Goal: Register for event/course

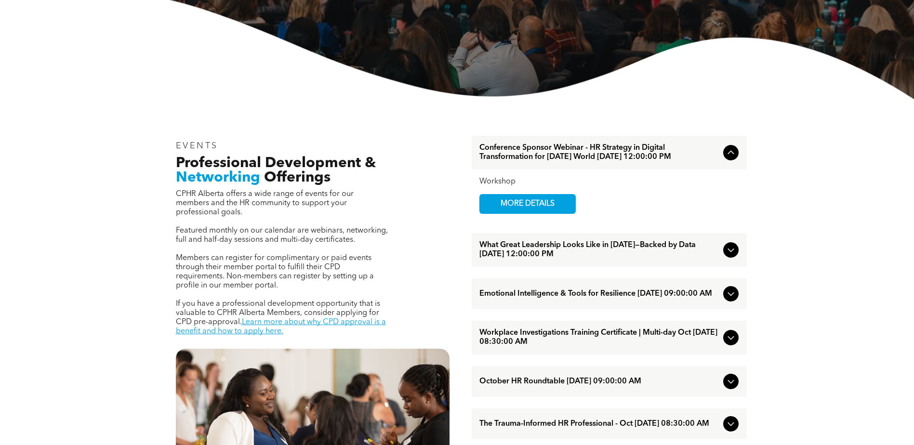
scroll to position [289, 0]
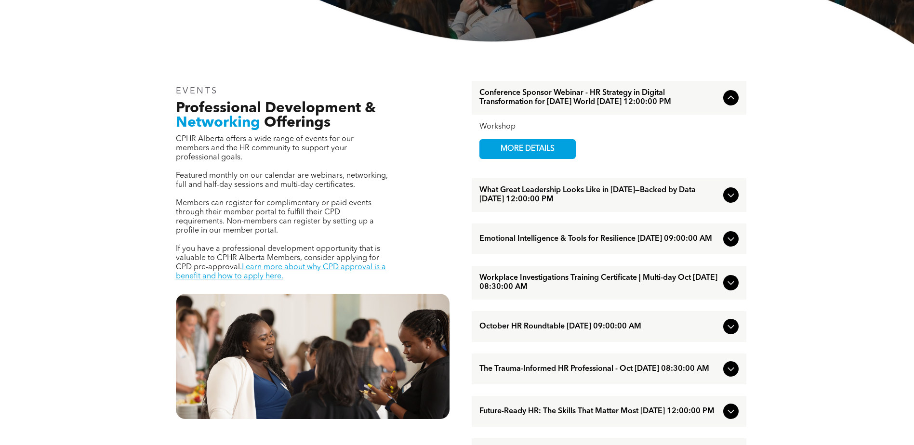
click at [729, 285] on icon at bounding box center [731, 283] width 6 height 4
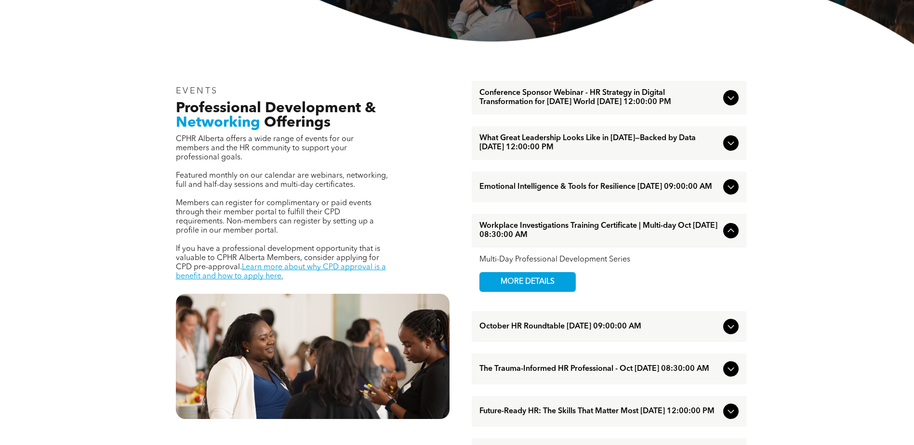
click at [731, 237] on icon at bounding box center [731, 231] width 12 height 12
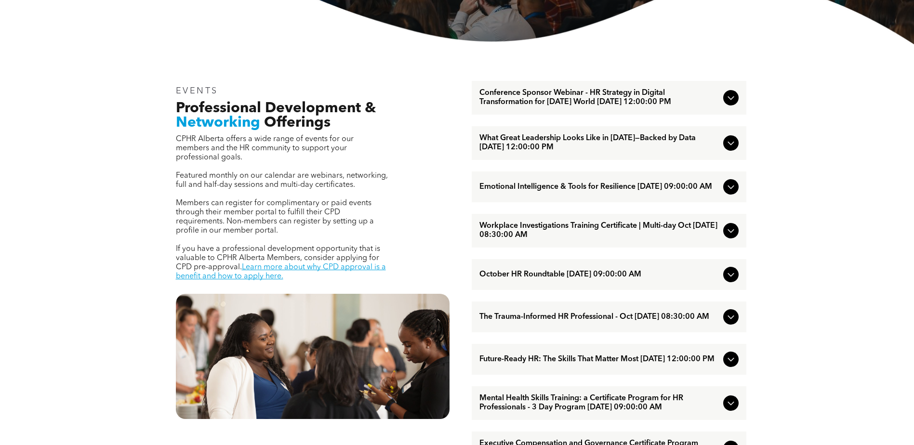
click at [730, 323] on icon at bounding box center [731, 317] width 12 height 12
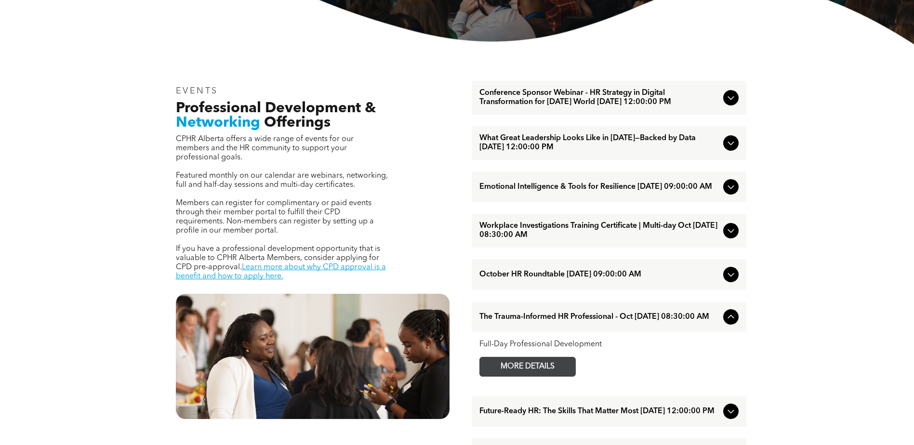
click at [511, 376] on span "MORE DETAILS" at bounding box center [528, 367] width 76 height 19
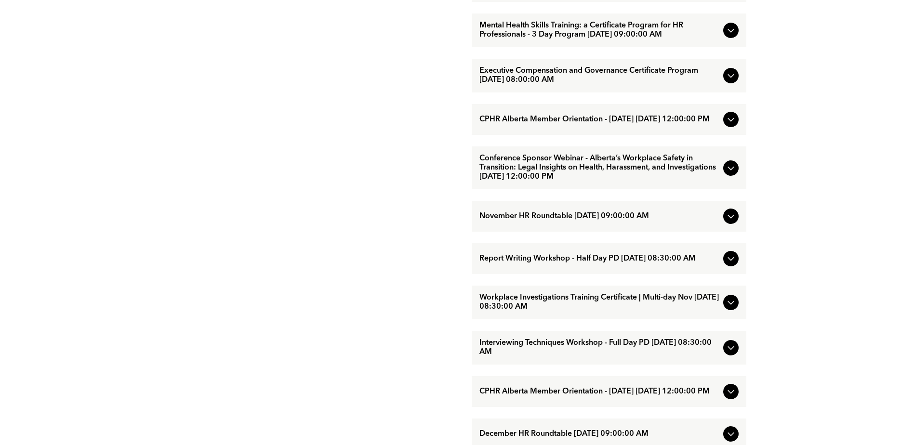
scroll to position [723, 0]
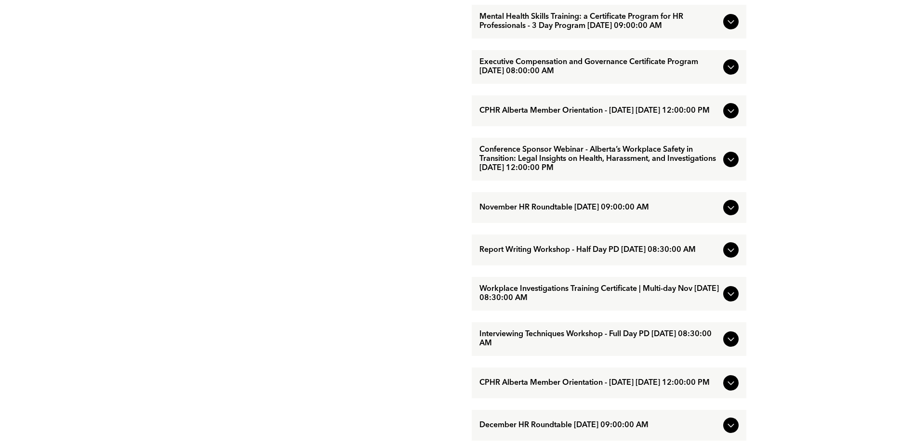
click at [731, 296] on icon at bounding box center [731, 294] width 6 height 4
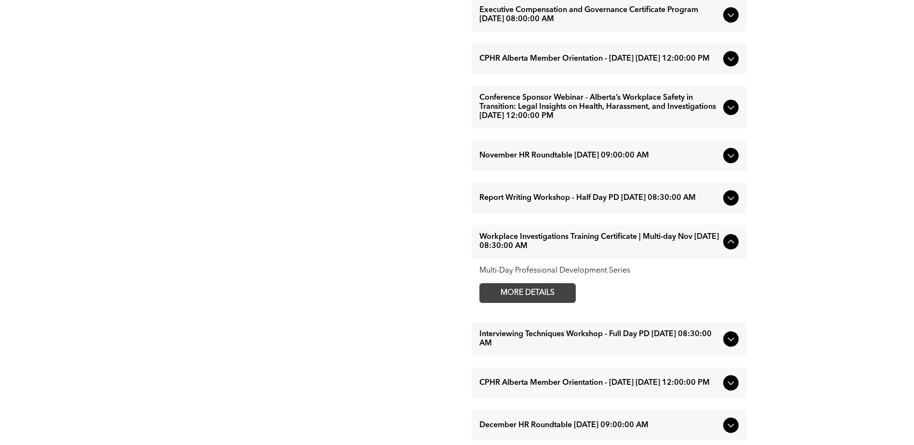
click at [533, 303] on span "MORE DETAILS" at bounding box center [528, 293] width 76 height 19
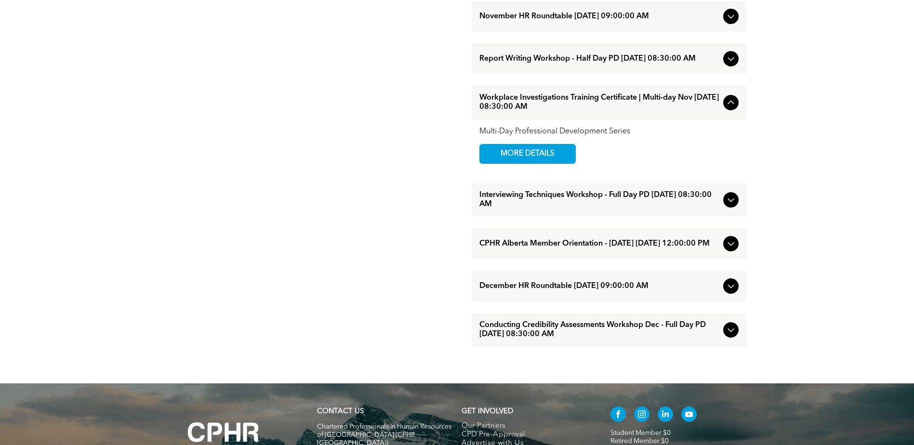
scroll to position [867, 0]
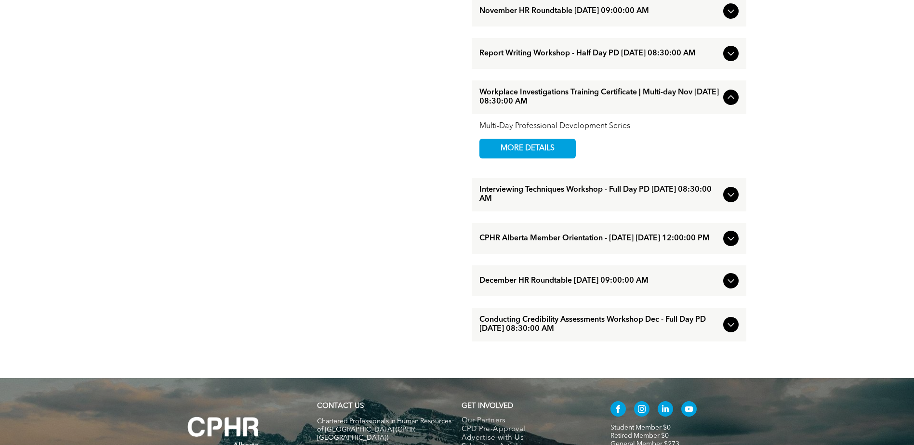
click at [524, 334] on span "Conducting Credibility Assessments Workshop Dec - Full Day PD [DATE] 08:30:00 AM" at bounding box center [599, 325] width 240 height 18
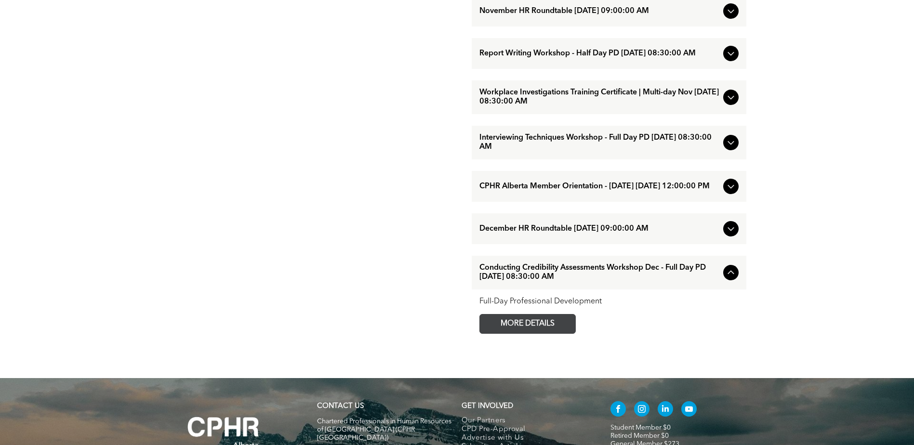
click at [548, 333] on span "MORE DETAILS" at bounding box center [528, 324] width 76 height 19
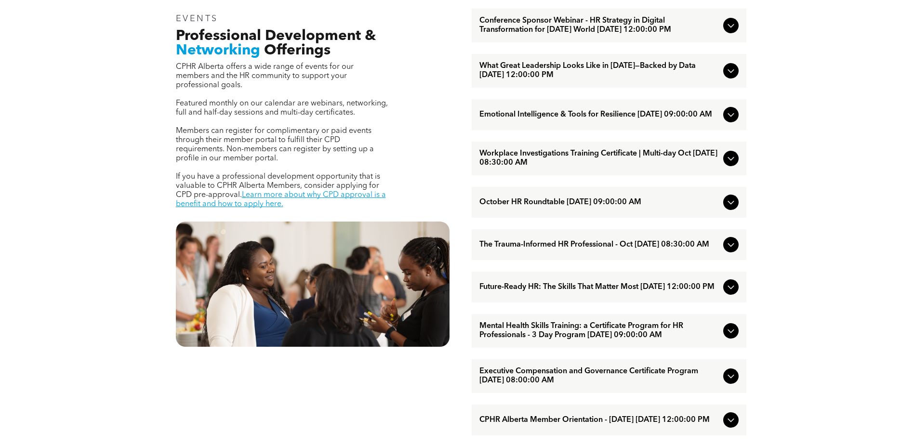
scroll to position [289, 0]
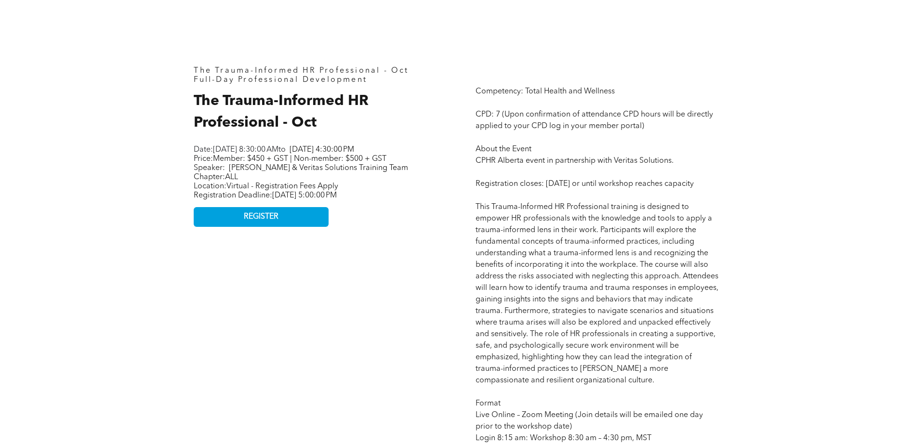
scroll to position [434, 0]
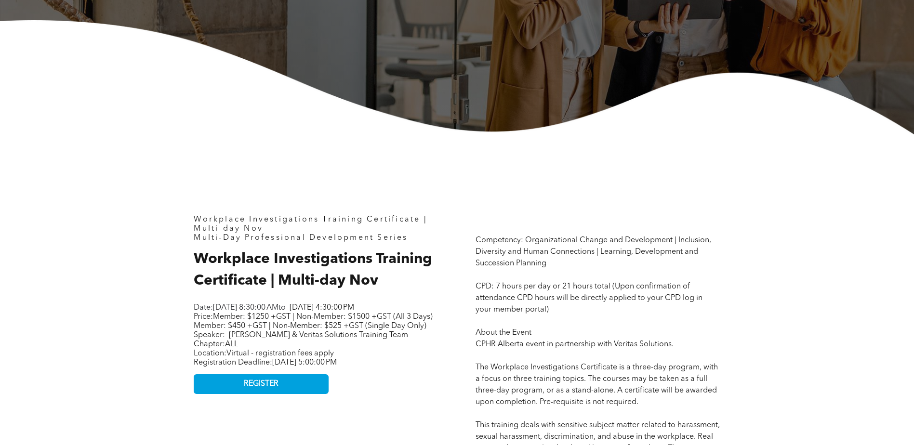
scroll to position [289, 0]
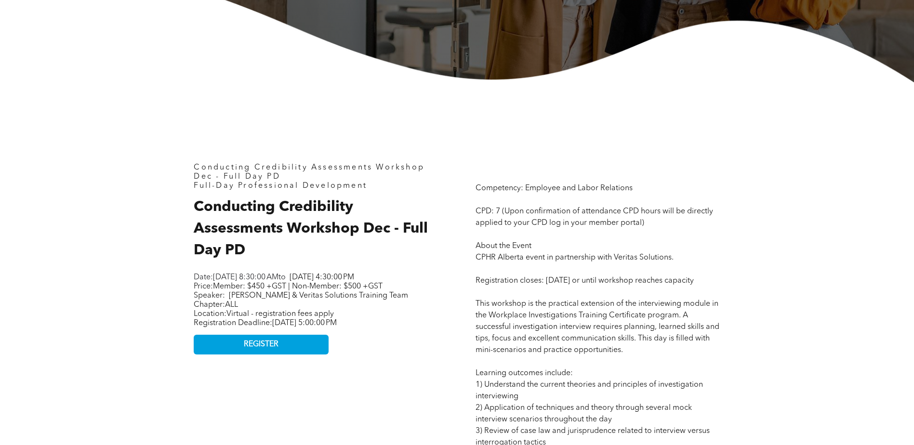
scroll to position [482, 0]
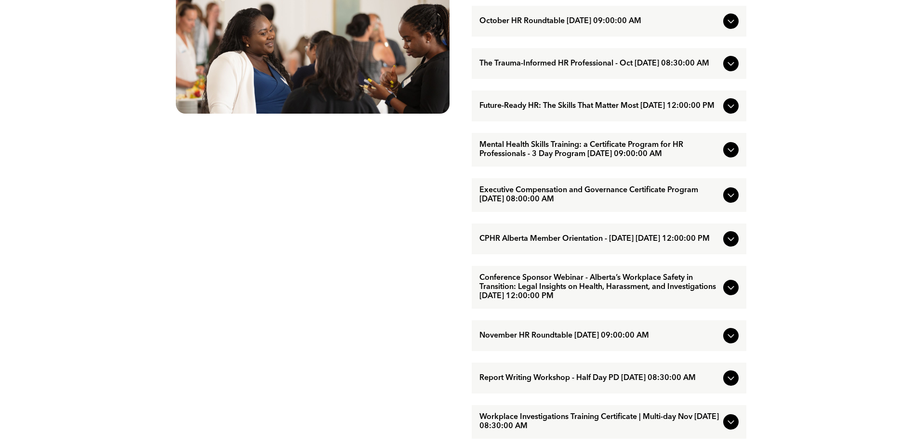
scroll to position [578, 0]
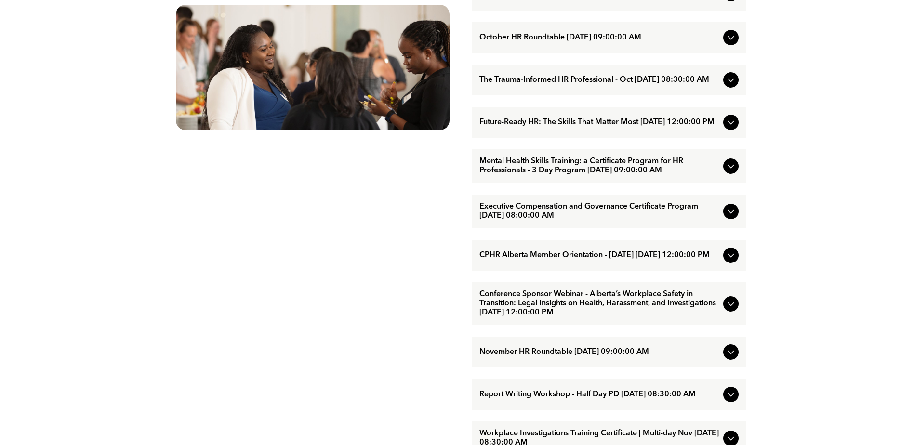
click at [553, 85] on span "The Trauma-Informed HR Professional - Oct [DATE] 08:30:00 AM" at bounding box center [599, 80] width 240 height 9
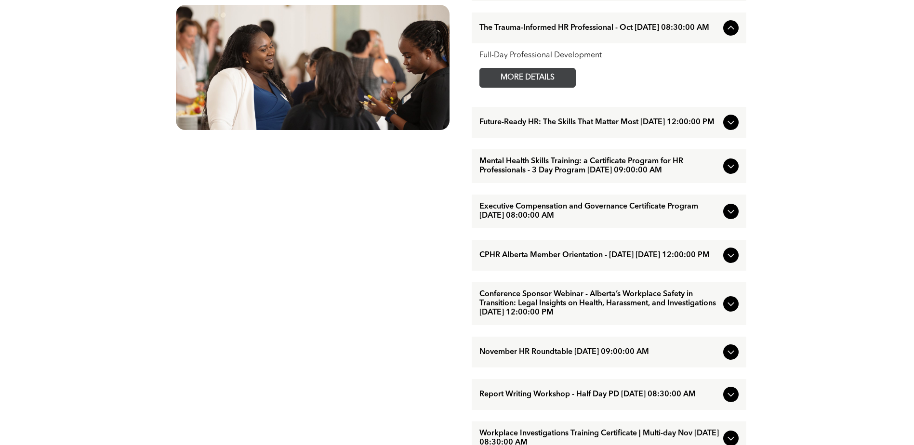
click at [553, 87] on span "MORE DETAILS" at bounding box center [528, 77] width 76 height 19
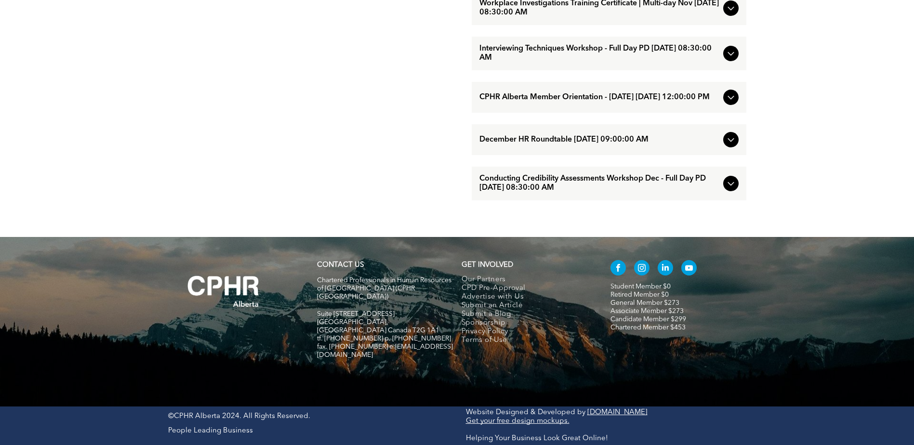
scroll to position [0, 0]
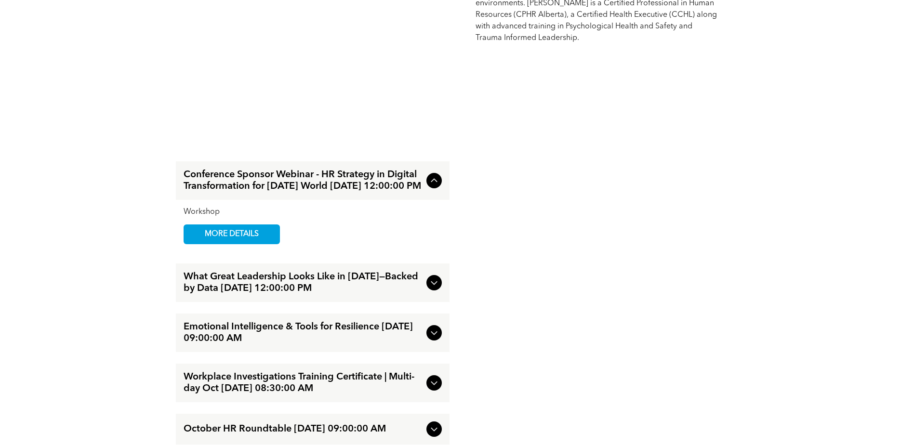
scroll to position [1205, 0]
